Goal: Transaction & Acquisition: Register for event/course

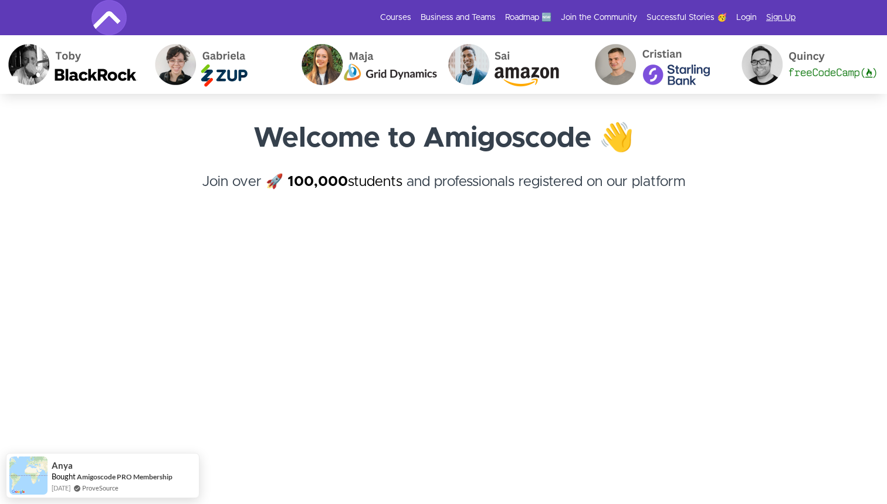
click at [780, 18] on link "Sign Up" at bounding box center [780, 18] width 29 height 12
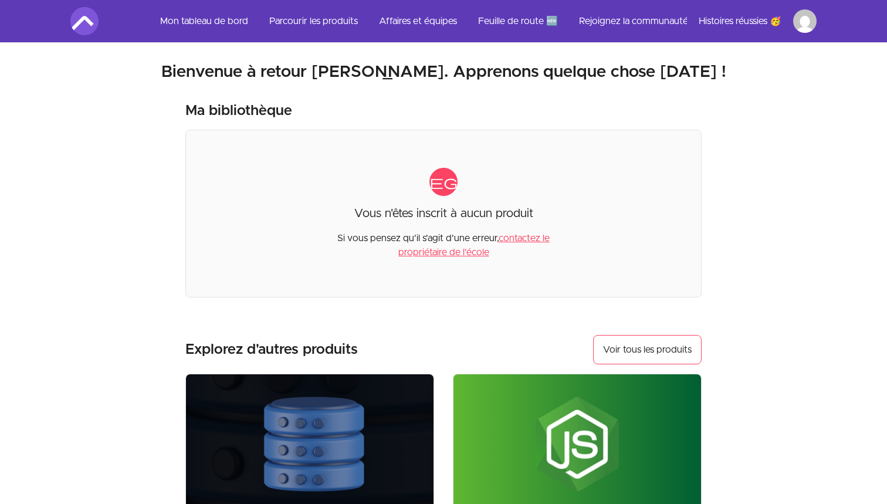
click at [231, 21] on link "Mon tableau de bord" at bounding box center [204, 21] width 107 height 28
click at [217, 18] on link "Mon tableau de bord" at bounding box center [204, 21] width 107 height 28
click at [226, 24] on link "Mon tableau de bord" at bounding box center [204, 21] width 107 height 28
click at [303, 23] on link "Parcourir les produits" at bounding box center [313, 21] width 107 height 28
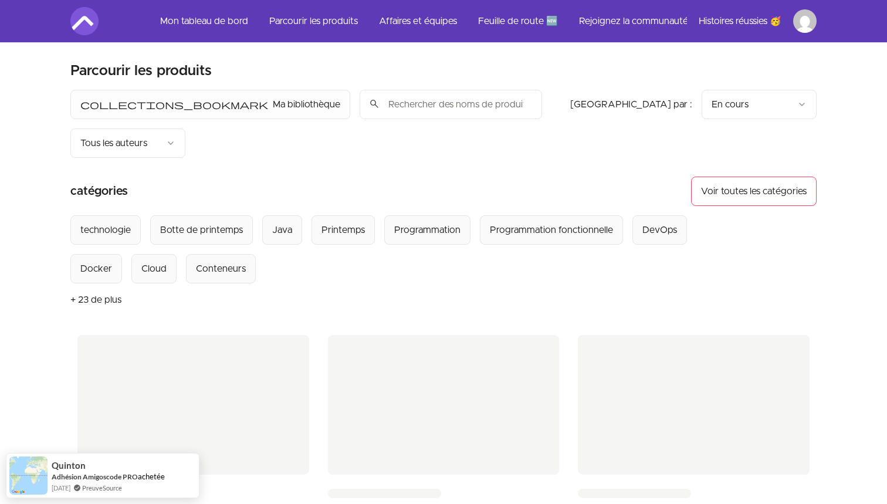
click at [360, 112] on input "search" at bounding box center [451, 104] width 183 height 29
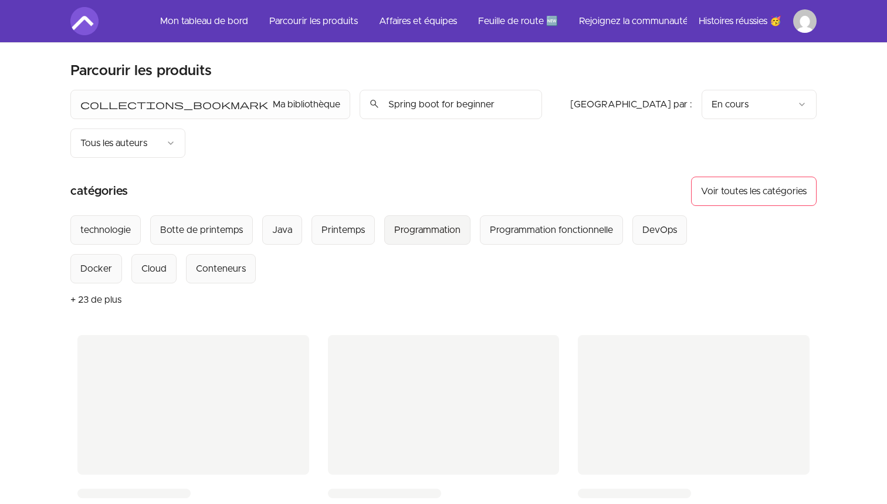
type input "Spring boot for beginners"
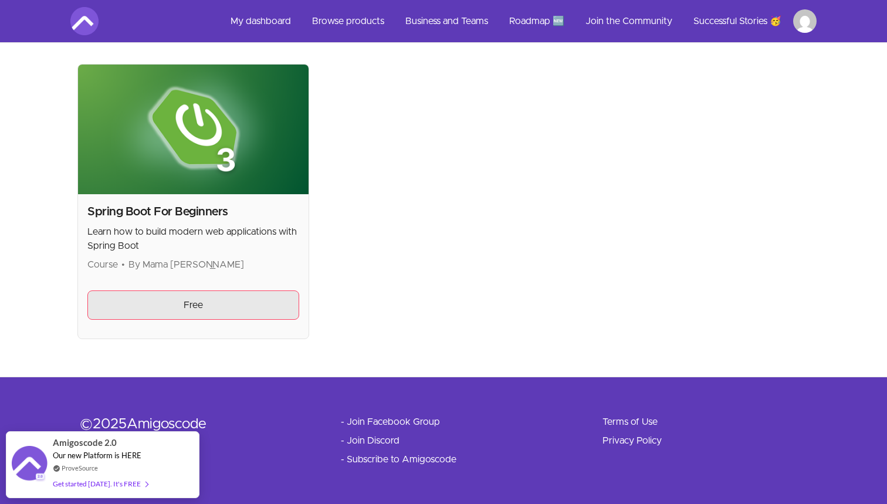
scroll to position [232, 0]
click at [210, 298] on link "Free" at bounding box center [193, 304] width 212 height 29
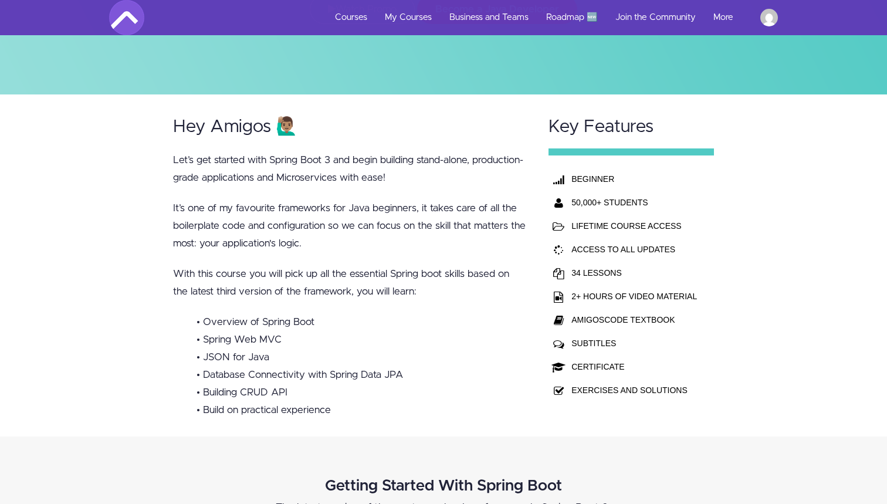
scroll to position [236, 0]
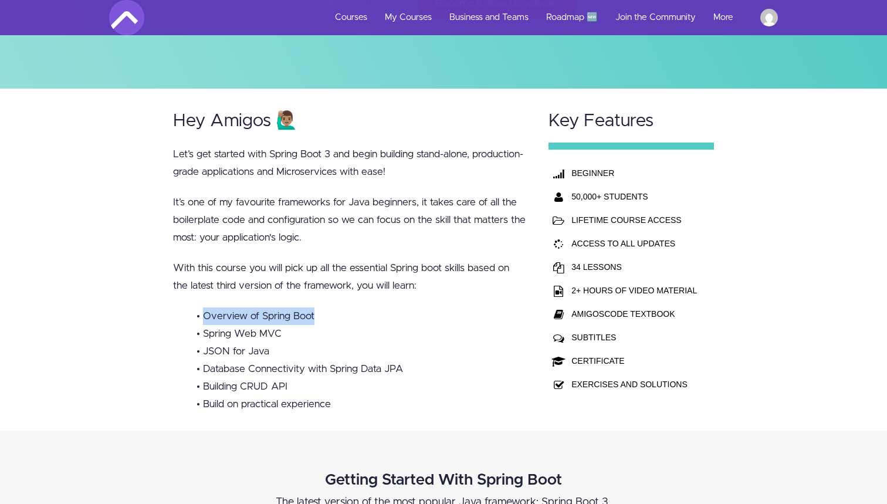
drag, startPoint x: 202, startPoint y: 316, endPoint x: 328, endPoint y: 315, distance: 126.2
click at [328, 315] on li "• Overview of Spring Boot" at bounding box center [362, 317] width 330 height 18
drag, startPoint x: 191, startPoint y: 337, endPoint x: 286, endPoint y: 336, distance: 95.1
click at [286, 336] on ul "• Overview of Spring Boot • Spring Web MVC • JSON for Java • Database Connectiv…" at bounding box center [349, 361] width 353 height 106
drag, startPoint x: 199, startPoint y: 354, endPoint x: 296, endPoint y: 354, distance: 97.4
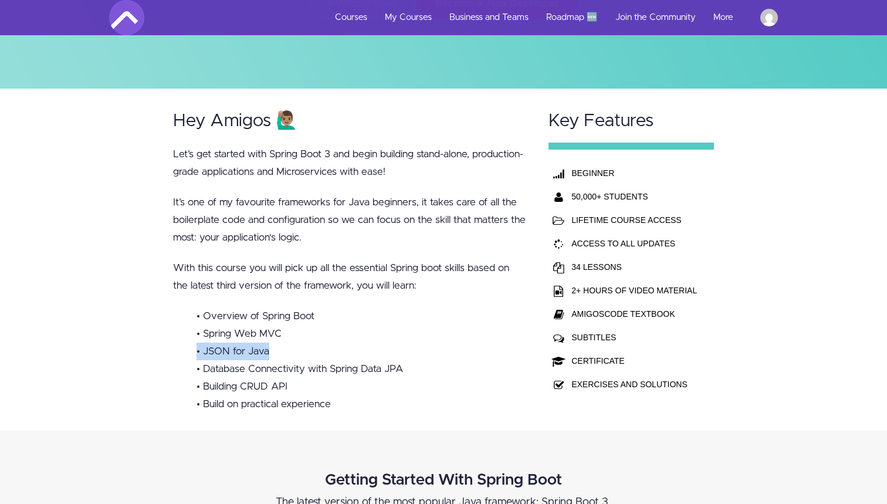
click at [302, 354] on li "• JSON for Java" at bounding box center [362, 352] width 330 height 18
drag, startPoint x: 265, startPoint y: 376, endPoint x: 435, endPoint y: 374, distance: 169.6
click at [435, 374] on li "• Database Connectivity with Spring Data JPA" at bounding box center [362, 369] width 330 height 18
drag, startPoint x: 192, startPoint y: 396, endPoint x: 360, endPoint y: 393, distance: 167.9
click at [360, 394] on ul "• Overview of Spring Boot • Spring Web MVC • JSON for Java • Database Connectiv…" at bounding box center [349, 361] width 353 height 106
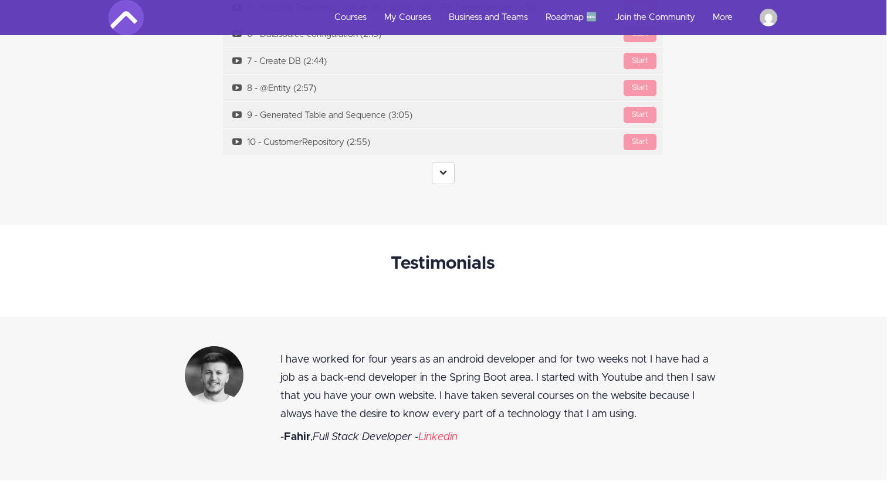
scroll to position [4446, 1]
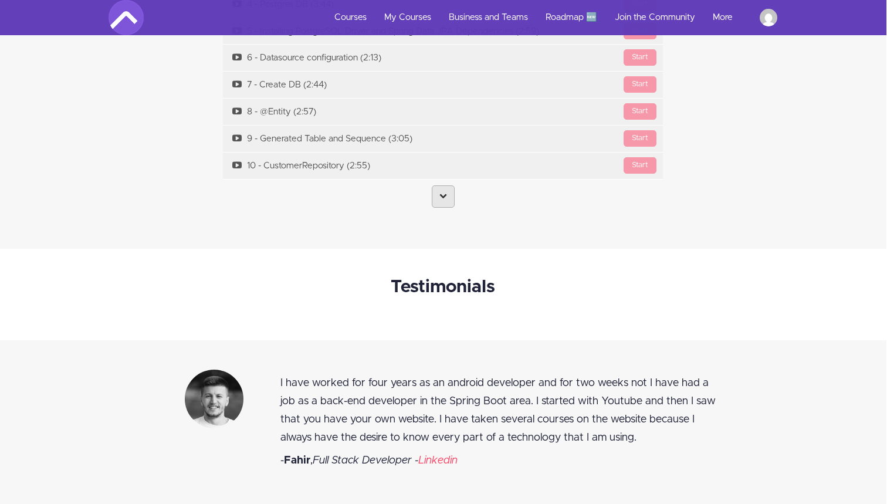
click at [446, 185] on link at bounding box center [443, 196] width 23 height 22
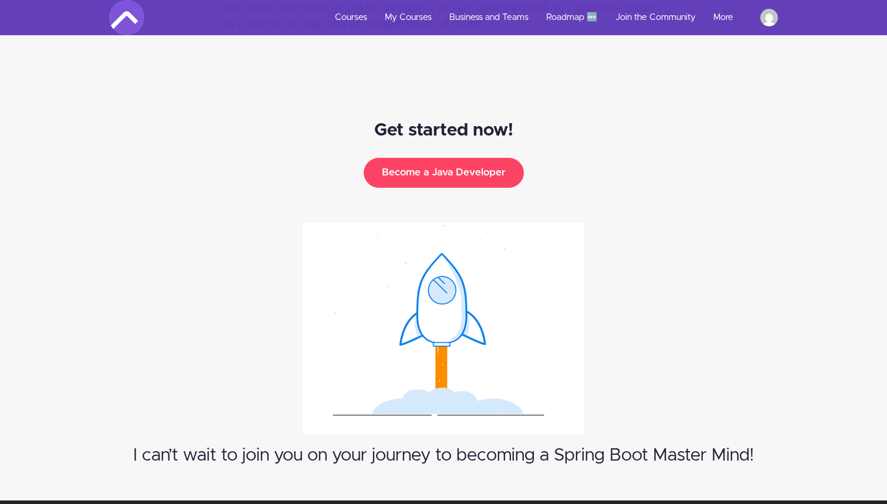
scroll to position [6011, 0]
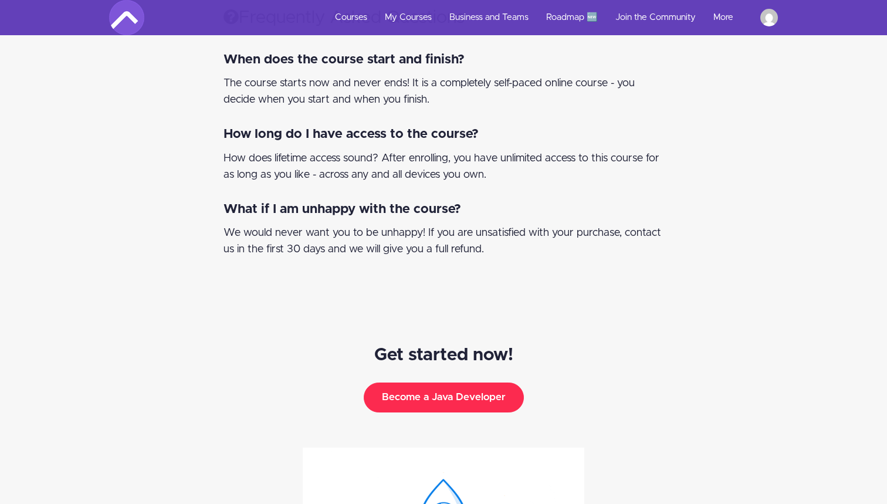
click at [469, 383] on button "Become a Java Developer" at bounding box center [444, 397] width 160 height 29
